Goal: Use online tool/utility: Utilize a website feature to perform a specific function

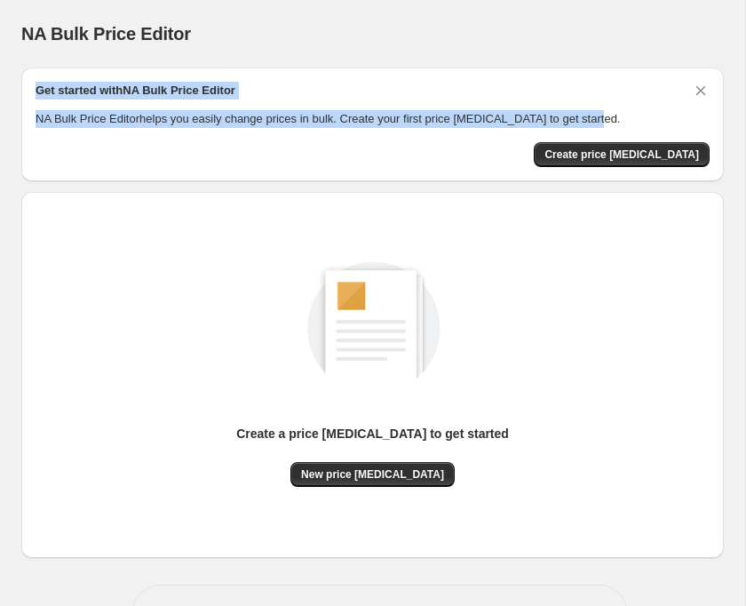
drag, startPoint x: 36, startPoint y: 87, endPoint x: 621, endPoint y: 119, distance: 586.5
click at [621, 119] on div "Get started with NA Bulk Price Editor NA Bulk Price Editor helps you easily cha…" at bounding box center [373, 105] width 674 height 46
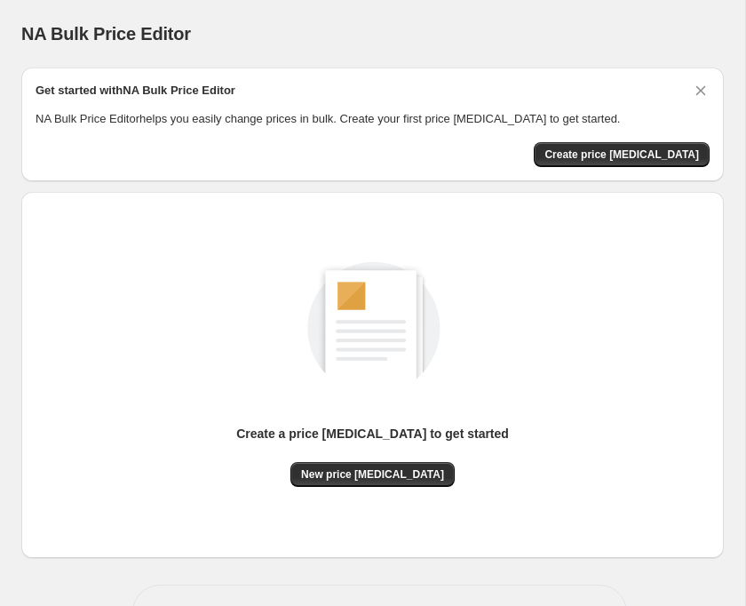
click at [529, 150] on div "Create price [MEDICAL_DATA]" at bounding box center [373, 154] width 674 height 25
click at [587, 159] on span "Create price [MEDICAL_DATA]" at bounding box center [622, 155] width 155 height 14
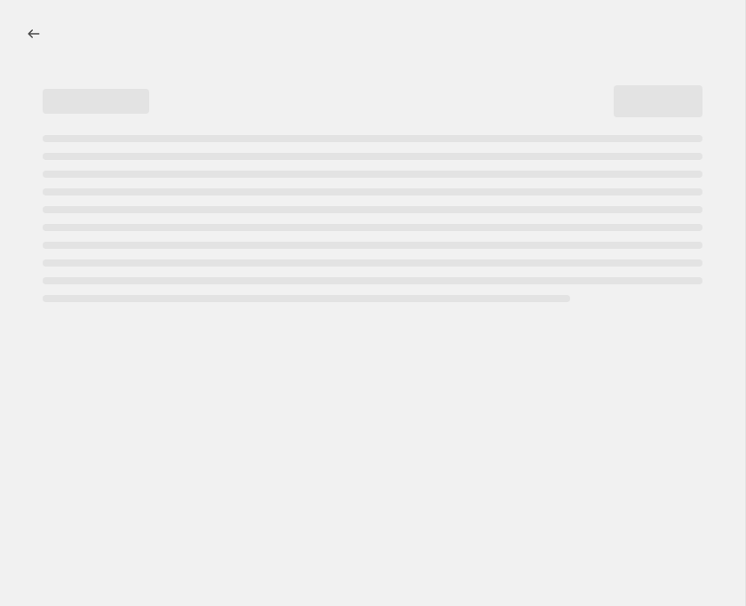
select select "percentage"
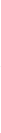
scroll to position [1613, 0]
